Goal: Navigation & Orientation: Find specific page/section

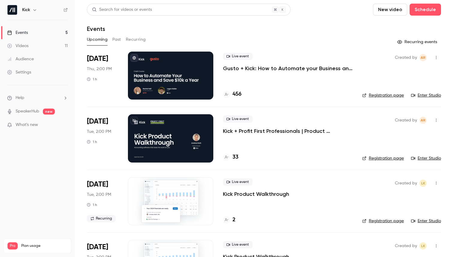
click at [426, 95] on link "Enter Studio" at bounding box center [426, 95] width 30 height 6
click at [423, 93] on link "Enter Studio" at bounding box center [426, 95] width 30 height 6
